Goal: Check status: Check status

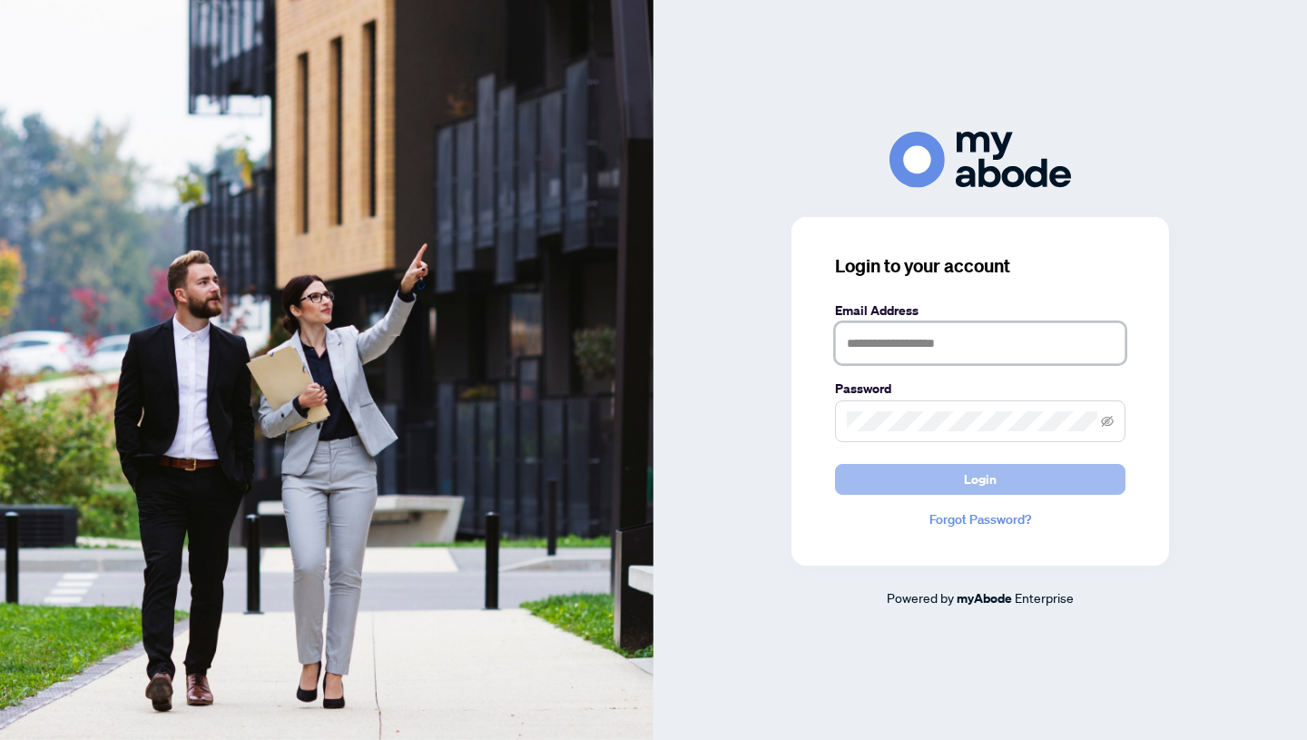
type input "**********"
click at [1001, 480] on button "Login" at bounding box center [980, 479] width 290 height 31
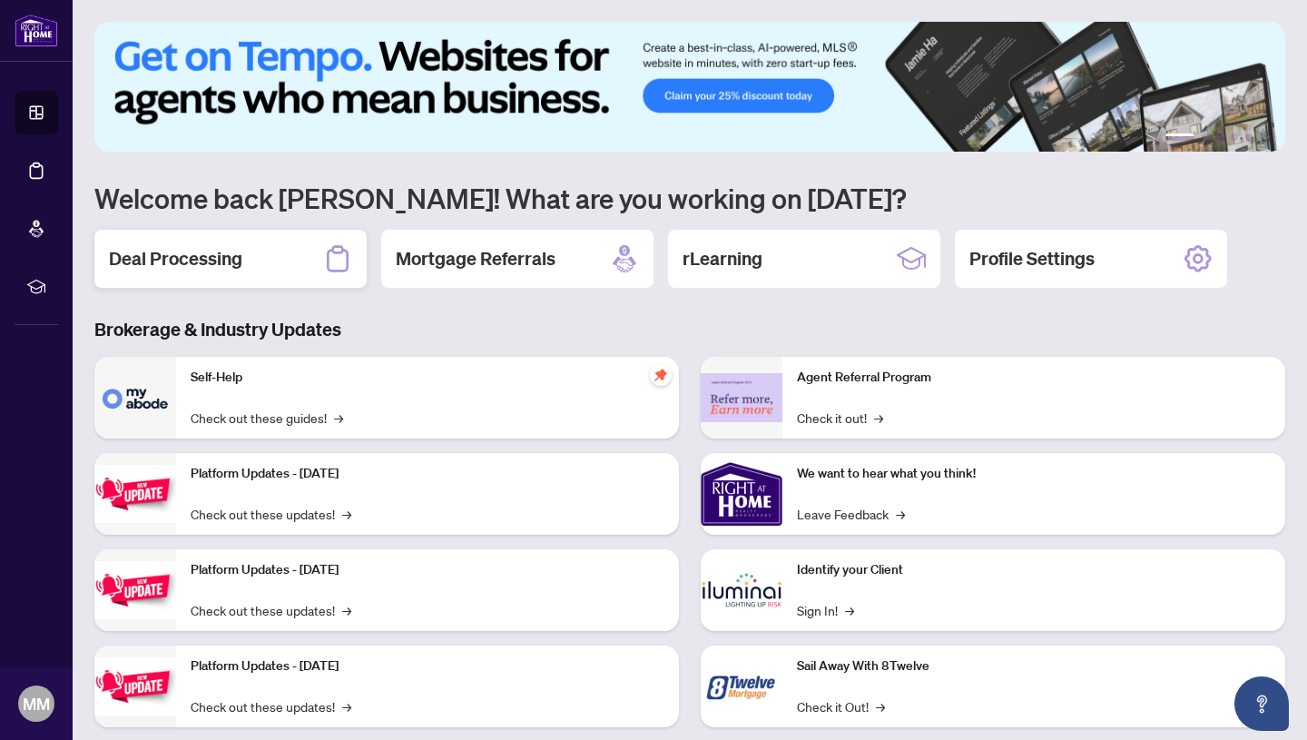
click at [178, 258] on h2 "Deal Processing" at bounding box center [175, 258] width 133 height 25
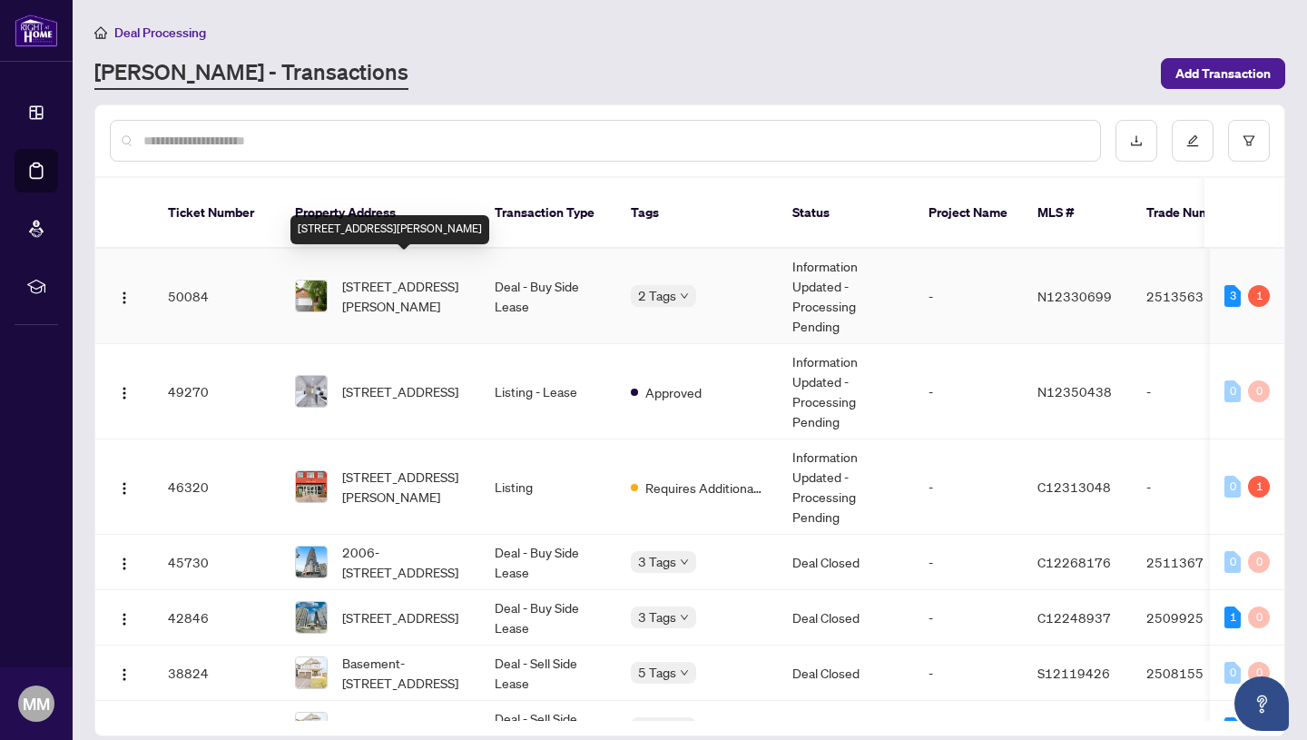
click at [444, 293] on span "[STREET_ADDRESS][PERSON_NAME]" at bounding box center [403, 296] width 123 height 40
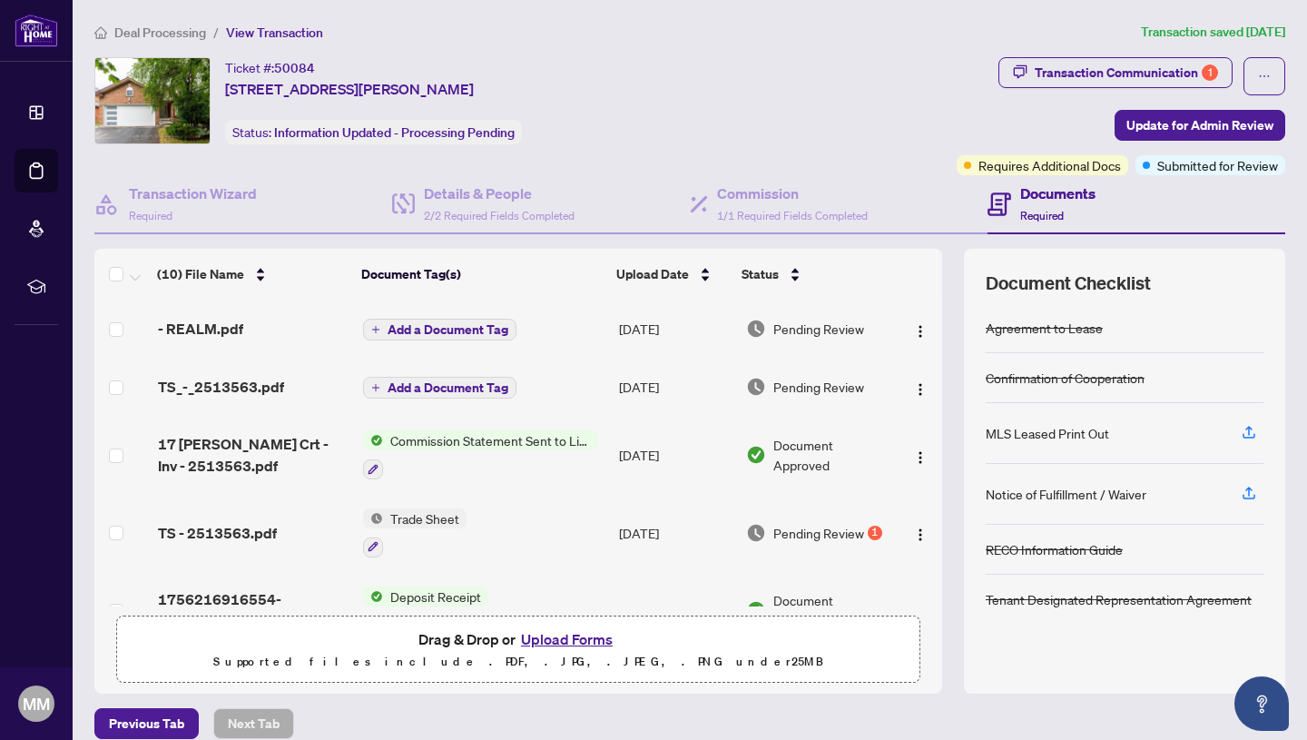
click at [475, 511] on td "Trade Sheet" at bounding box center [484, 533] width 257 height 78
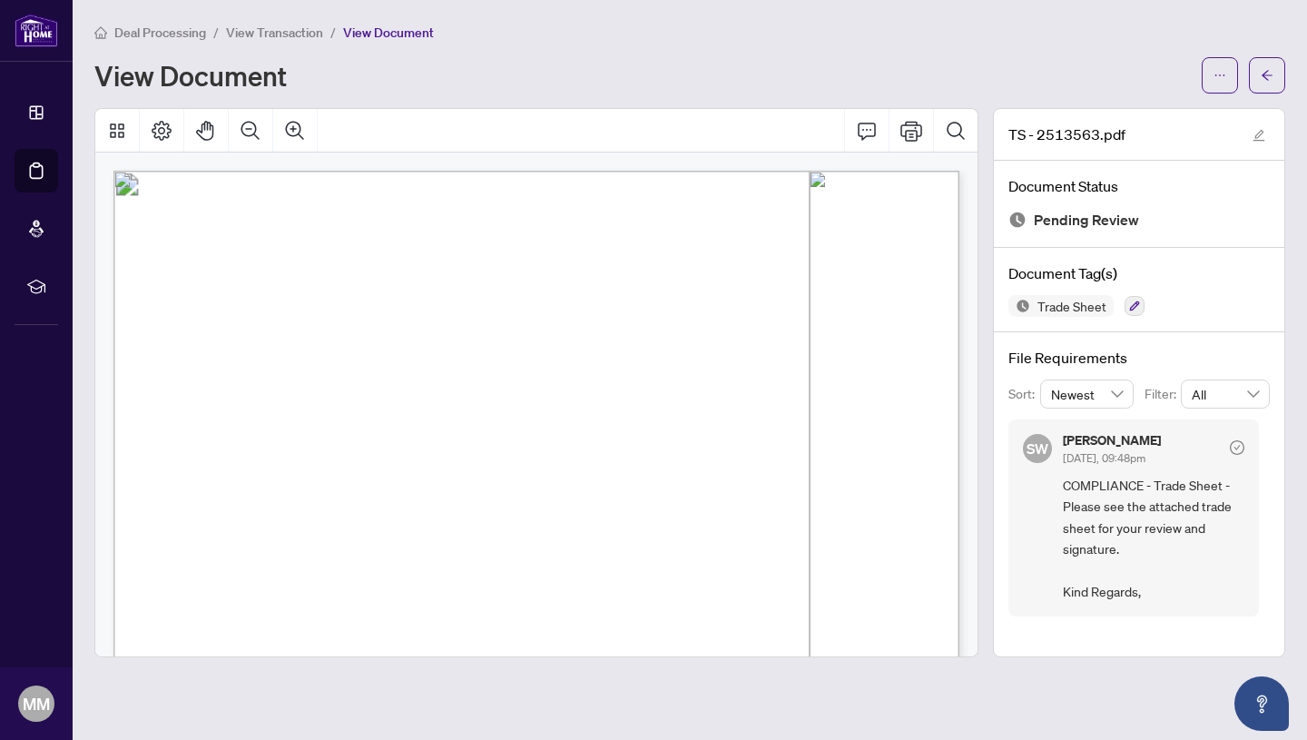
click at [153, 28] on span "Deal Processing" at bounding box center [160, 33] width 92 height 16
